Goal: Task Accomplishment & Management: Manage account settings

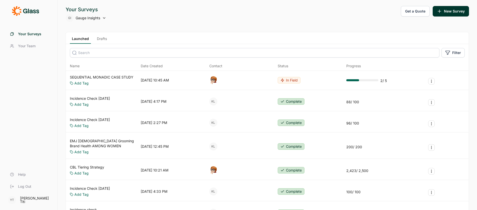
click at [25, 186] on span "Log Out" at bounding box center [24, 186] width 13 height 5
